Goal: Transaction & Acquisition: Download file/media

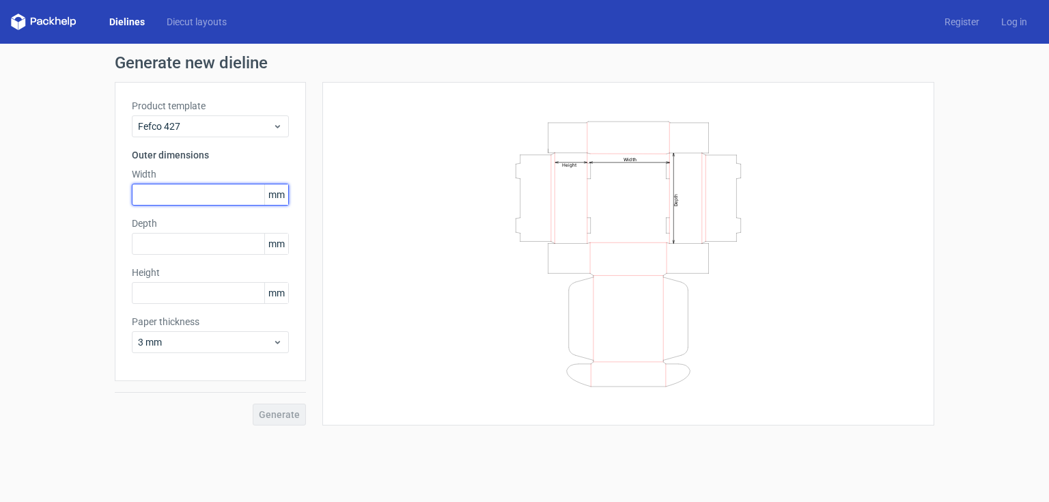
click at [205, 191] on input "text" at bounding box center [210, 195] width 157 height 22
type input "430"
type input "310"
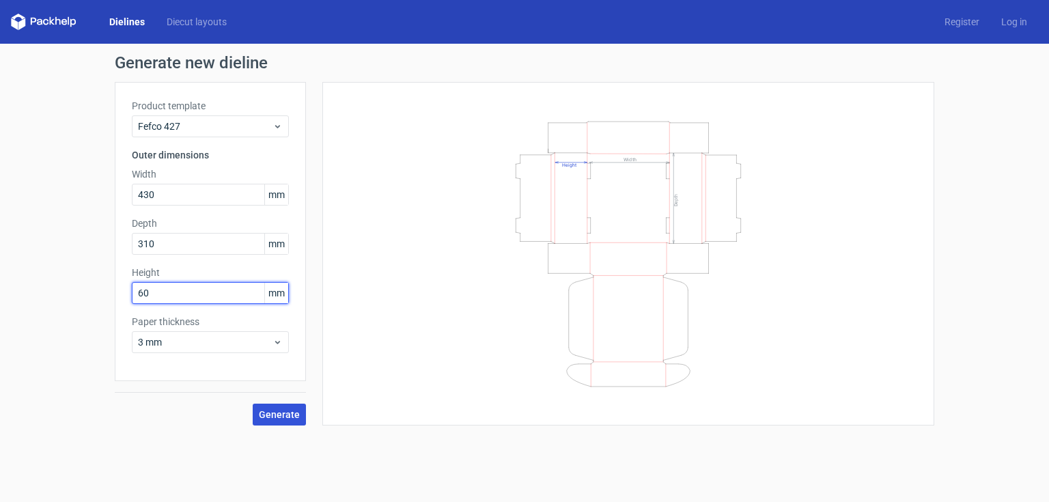
type input "60"
click at [287, 418] on span "Generate" at bounding box center [279, 415] width 41 height 10
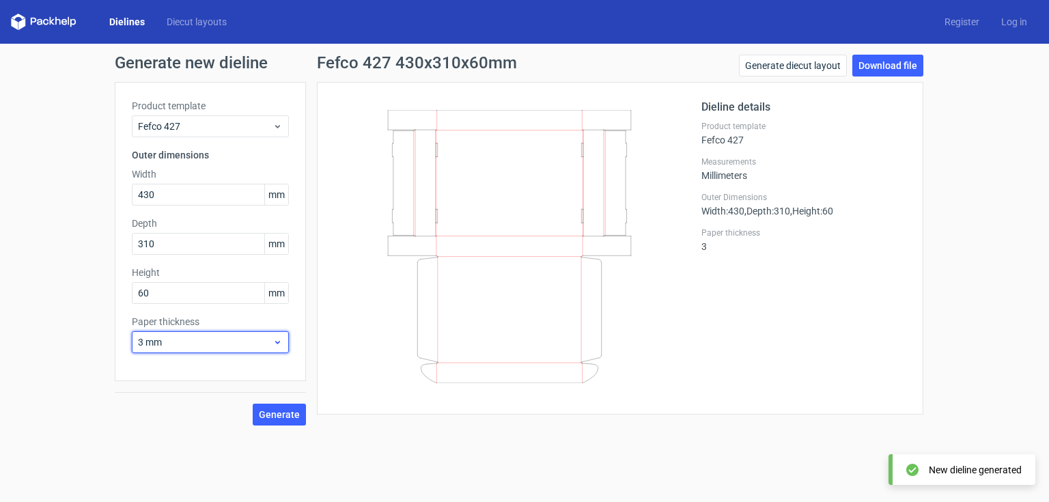
click at [278, 343] on use at bounding box center [277, 342] width 5 height 3
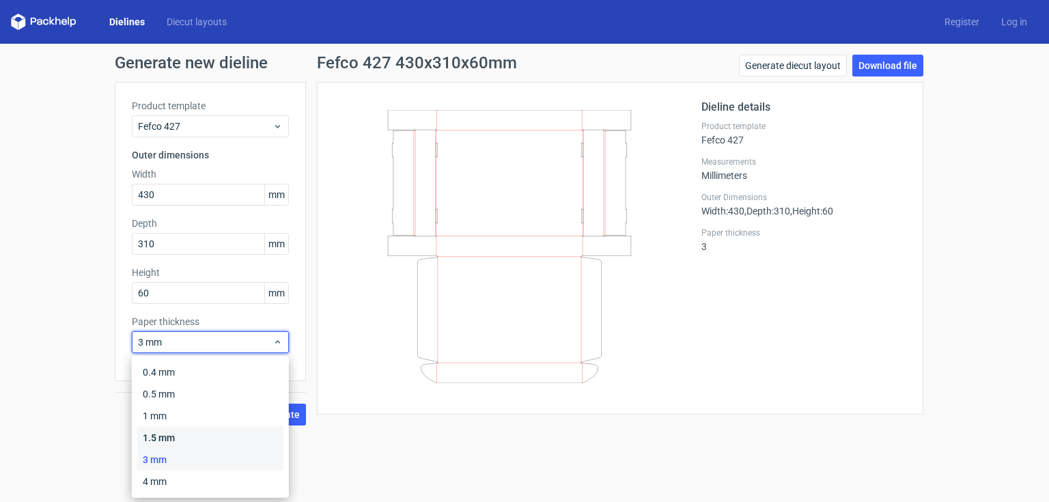
click at [220, 434] on div "1.5 mm" at bounding box center [210, 438] width 146 height 22
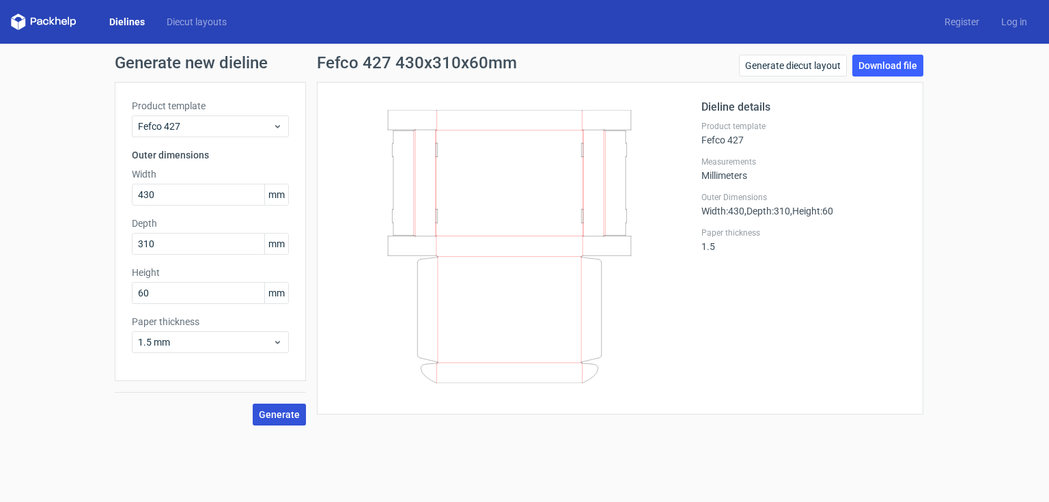
click at [284, 413] on span "Generate" at bounding box center [279, 415] width 41 height 10
click at [883, 64] on link "Download file" at bounding box center [888, 66] width 71 height 22
